Goal: Navigation & Orientation: Find specific page/section

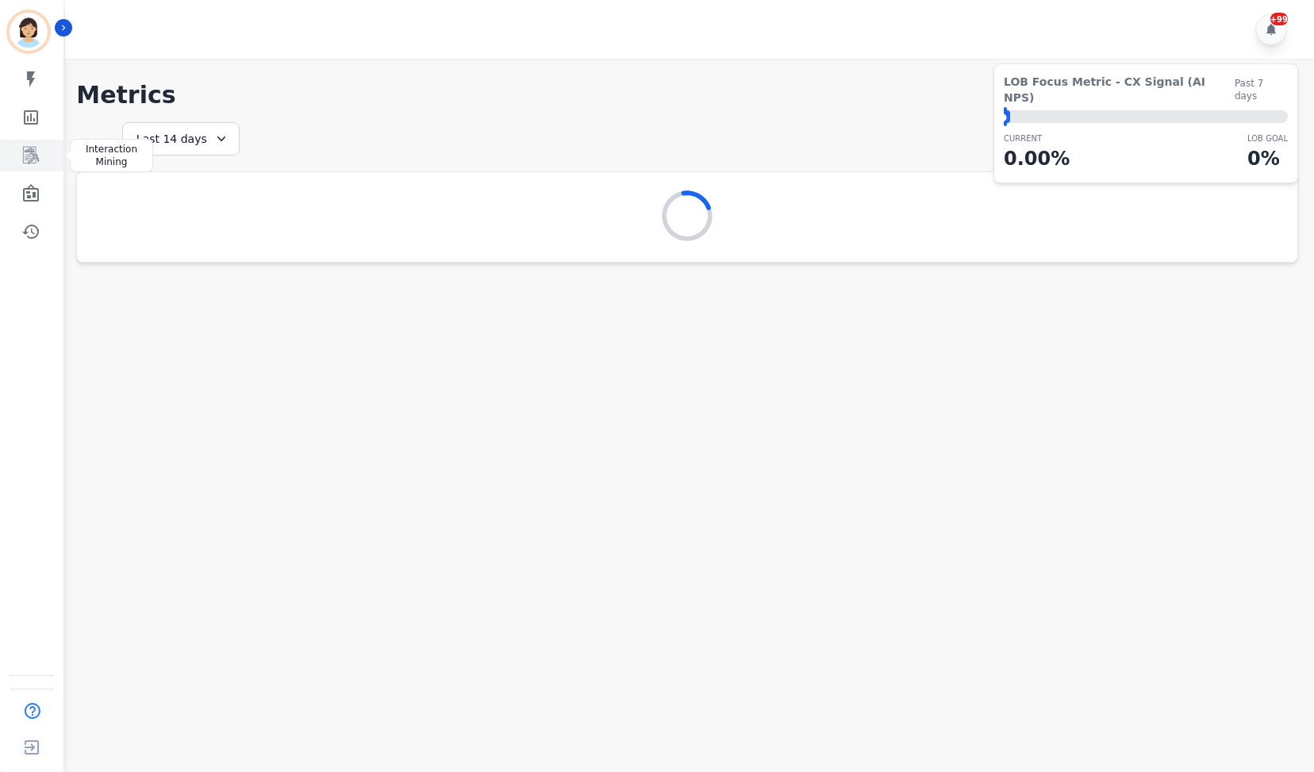
click at [32, 166] on link "Sidebar" at bounding box center [32, 156] width 61 height 32
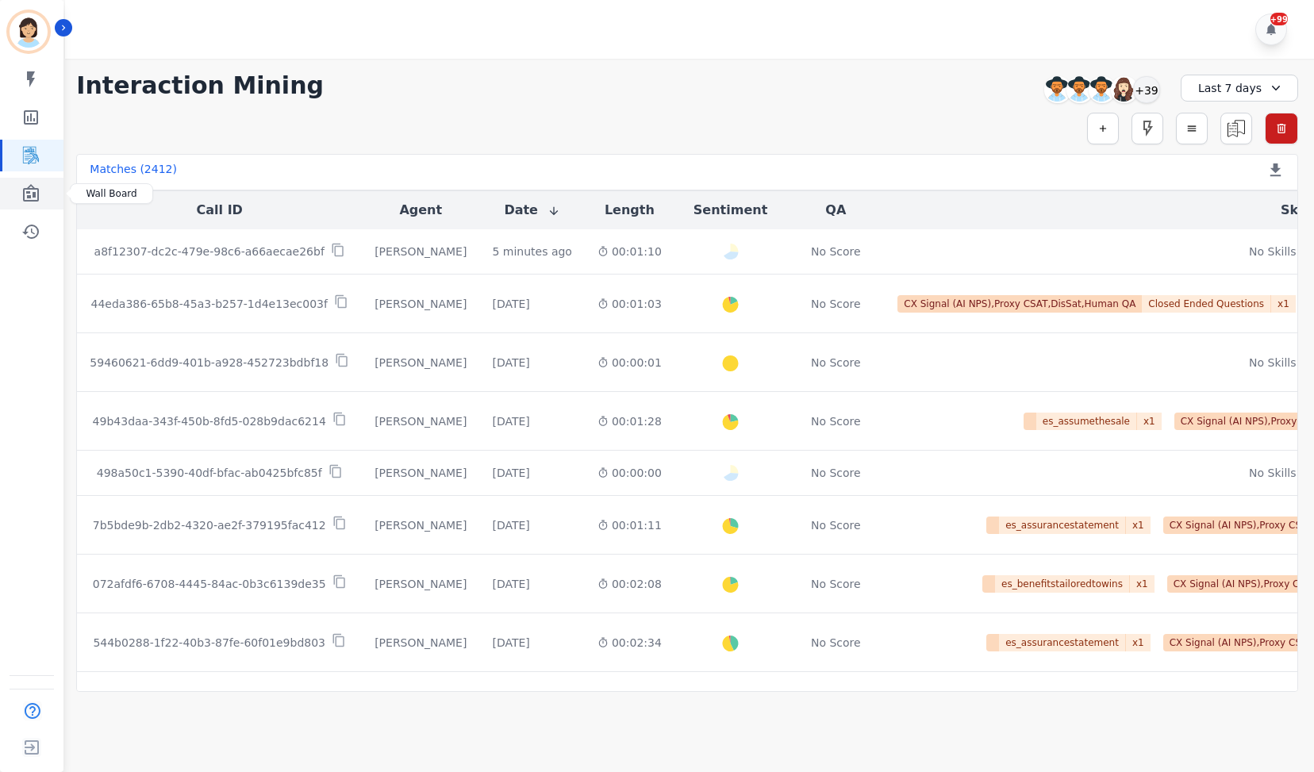
click at [30, 191] on icon "Sidebar" at bounding box center [30, 193] width 19 height 19
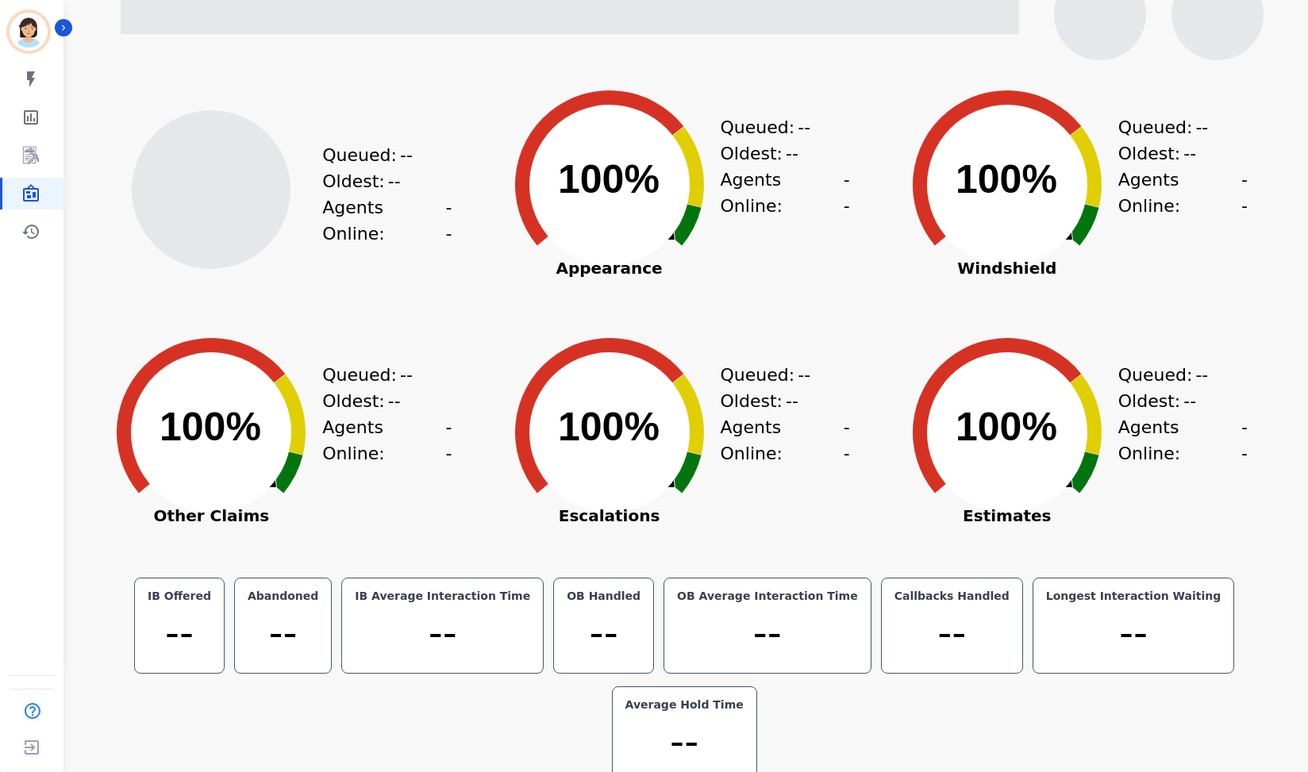
scroll to position [43, 0]
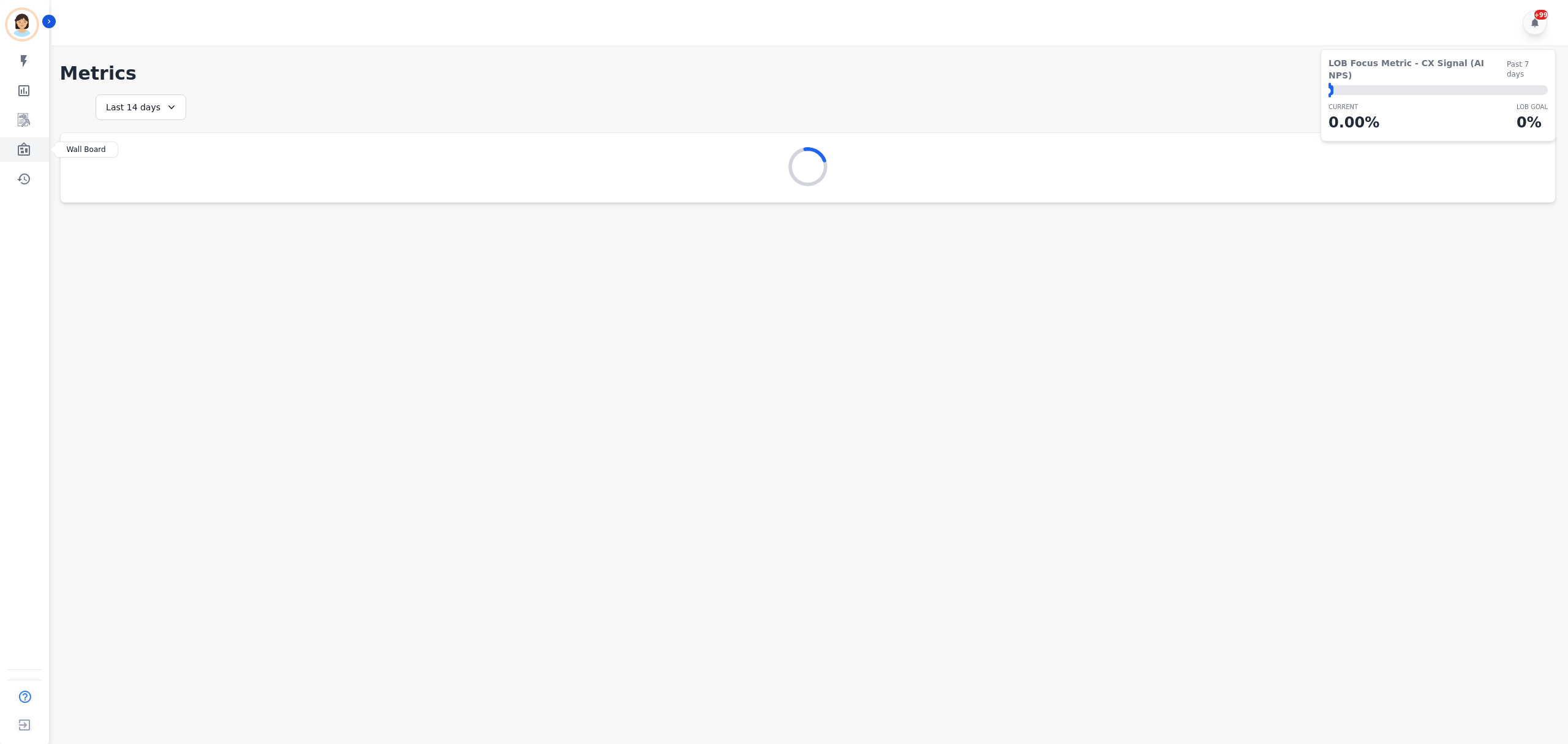
click at [35, 146] on link "Sidebar" at bounding box center [25, 150] width 47 height 25
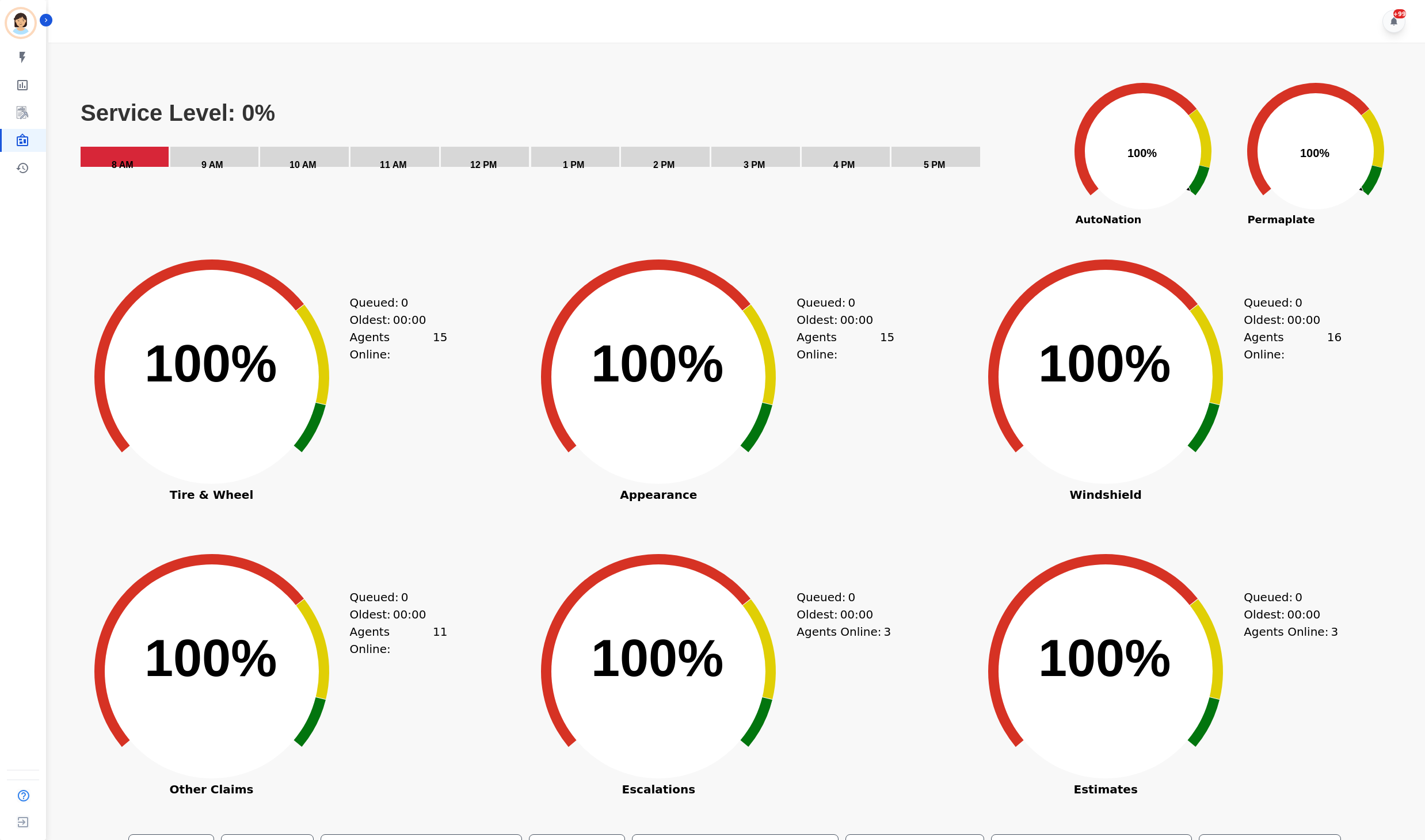
click at [1326, 476] on div "Queued: 0 Oldest: 00:00 Agents Online: 16" at bounding box center [1292, 396] width 98 height 288
click at [588, 519] on icon "Created with Highcharts 10.3.3 100% ​ 100%" at bounding box center [658, 662] width 288 height 288
